Goal: Information Seeking & Learning: Check status

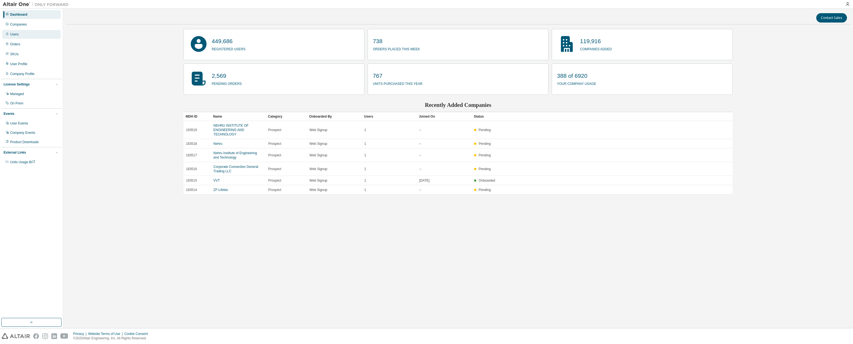
click at [27, 37] on div "Users" at bounding box center [31, 34] width 58 height 9
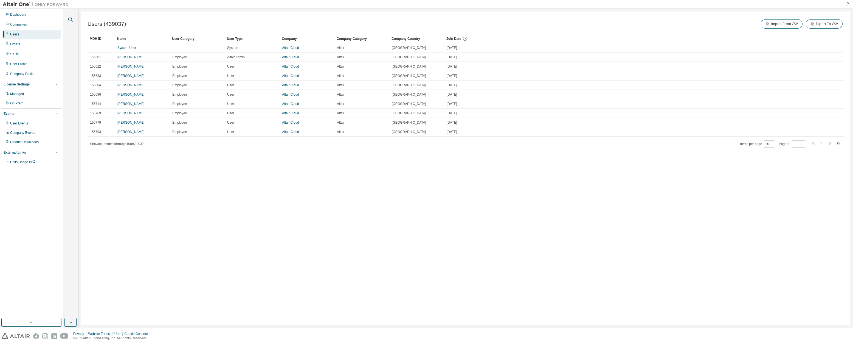
click at [72, 21] on icon "button" at bounding box center [70, 19] width 7 height 7
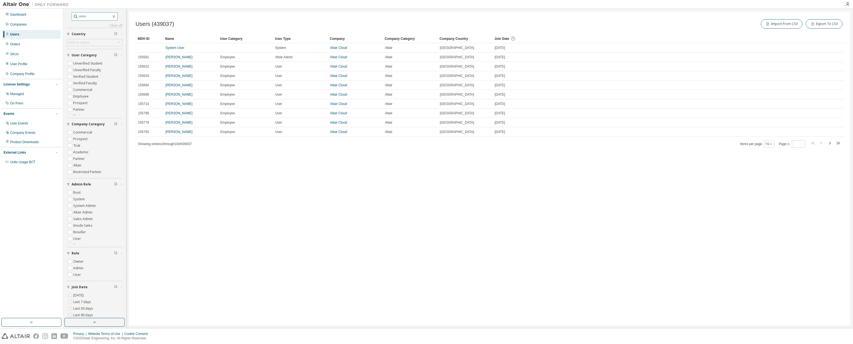
click at [91, 18] on input "text" at bounding box center [94, 16] width 33 height 5
type input "**********"
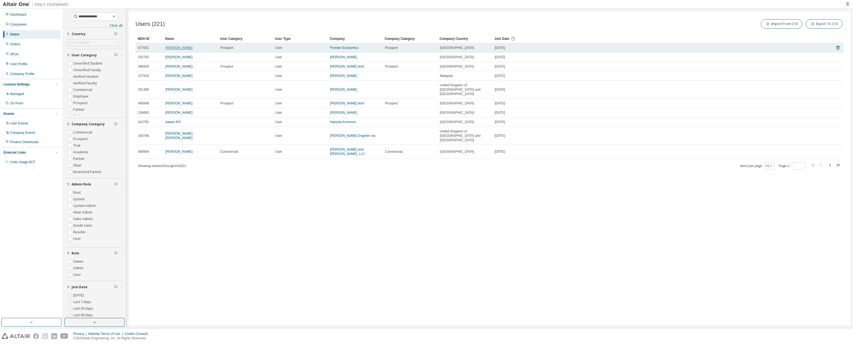
click at [174, 47] on link "Harry Moreland" at bounding box center [179, 48] width 27 height 4
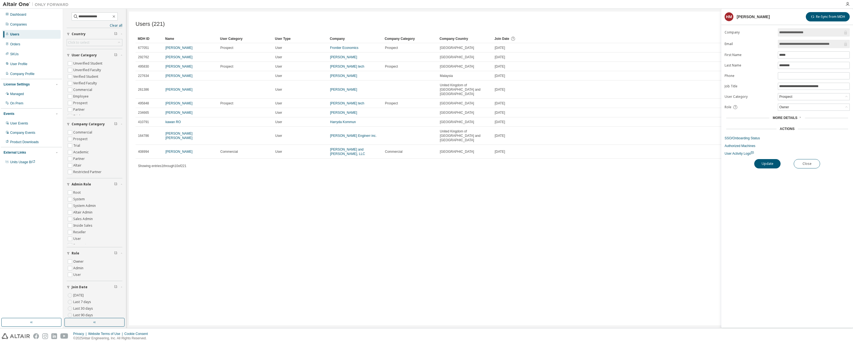
click at [790, 118] on span "More Details" at bounding box center [785, 118] width 25 height 4
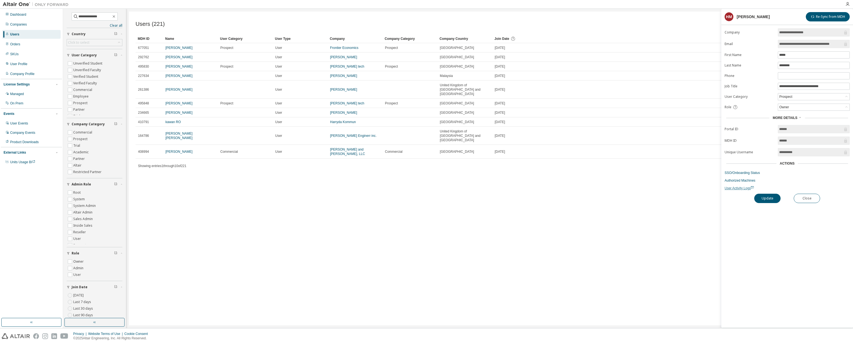
click at [743, 187] on span "User Activity Logs" at bounding box center [739, 188] width 29 height 4
click at [18, 5] on img at bounding box center [37, 4] width 69 height 5
click at [48, 5] on img at bounding box center [37, 4] width 69 height 5
click at [22, 161] on span "Units Usage BI" at bounding box center [22, 162] width 25 height 4
click at [20, 15] on div "Dashboard" at bounding box center [18, 14] width 16 height 4
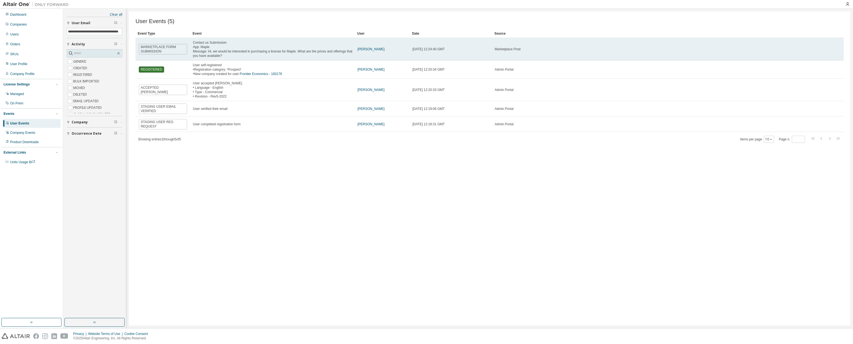
click at [294, 52] on span "Contact us Submission App: Maple Message: Hi, we would be interested in purchas…" at bounding box center [272, 49] width 159 height 17
drag, startPoint x: 271, startPoint y: 56, endPoint x: 209, endPoint y: 52, distance: 62.2
click at [209, 52] on div "Contact us Submission App: Maple Message: Hi, we would be interested in purchas…" at bounding box center [273, 49] width 160 height 18
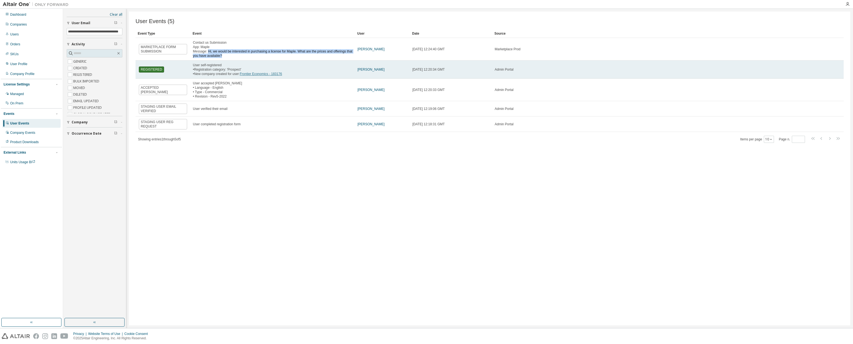
click at [272, 73] on link "Frontier Economics - 183176" at bounding box center [261, 74] width 42 height 4
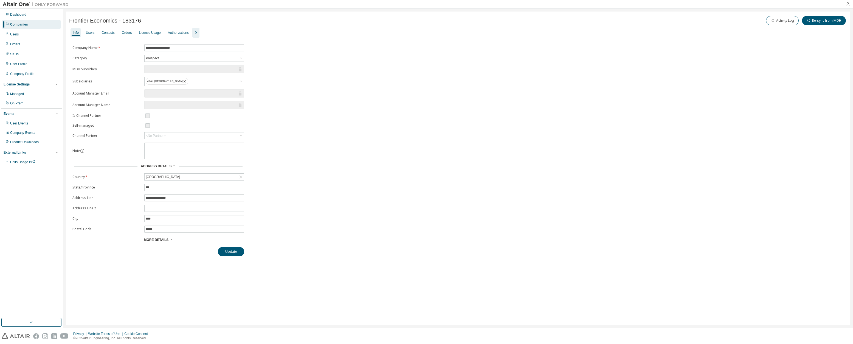
click at [342, 93] on div "**********" at bounding box center [458, 150] width 778 height 212
